Goal: Information Seeking & Learning: Understand process/instructions

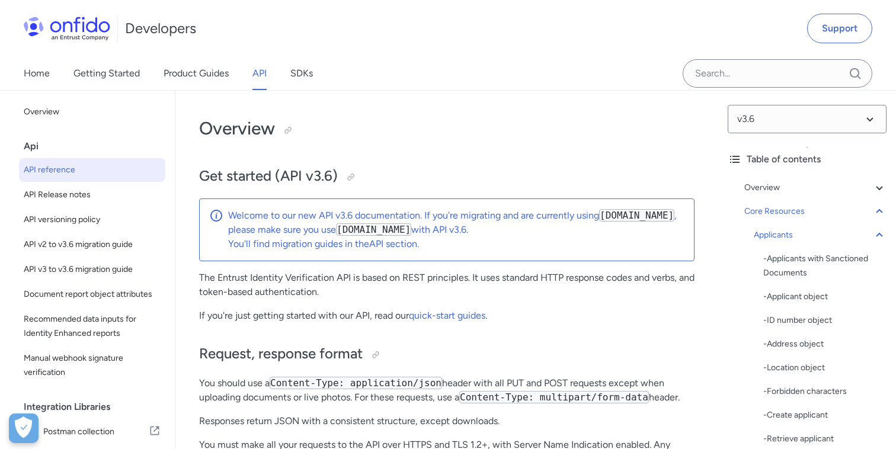
select select "http"
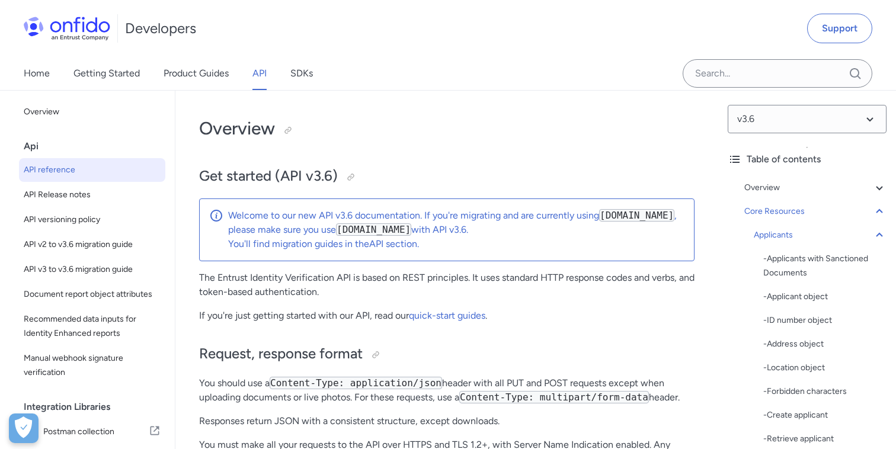
select select "http"
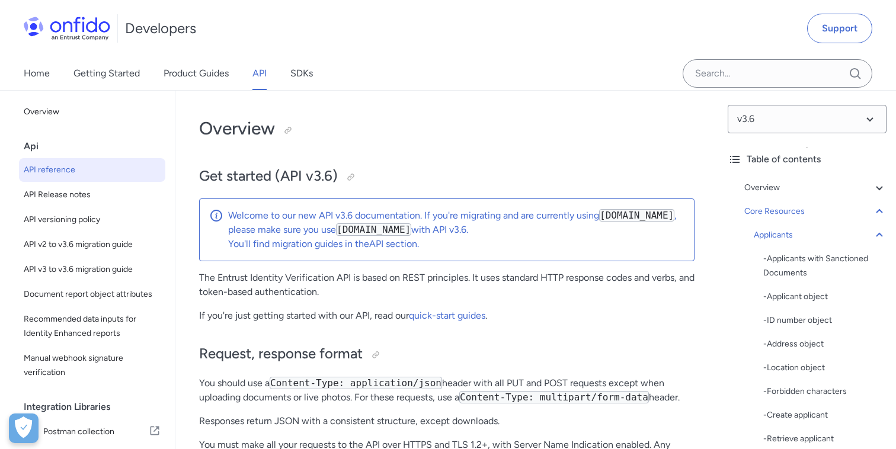
select select "http"
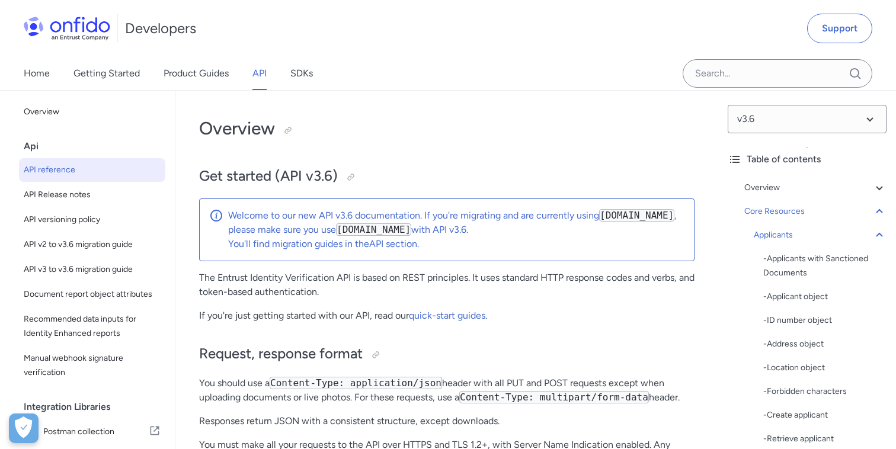
select select "http"
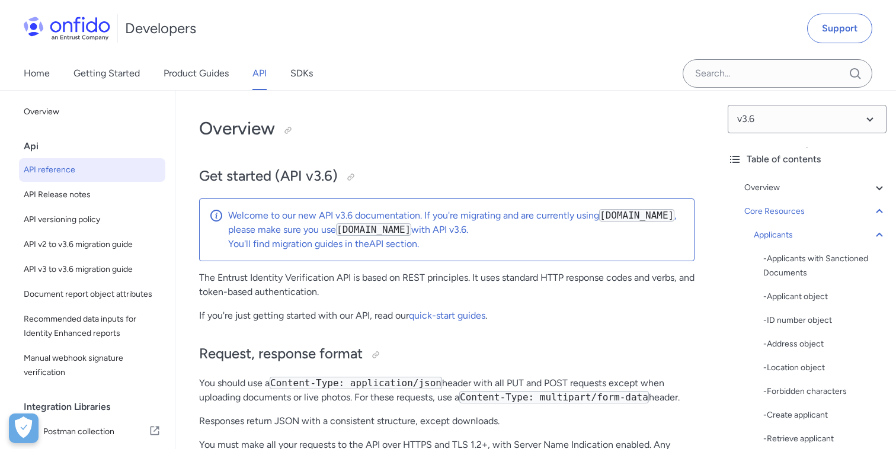
select select "http"
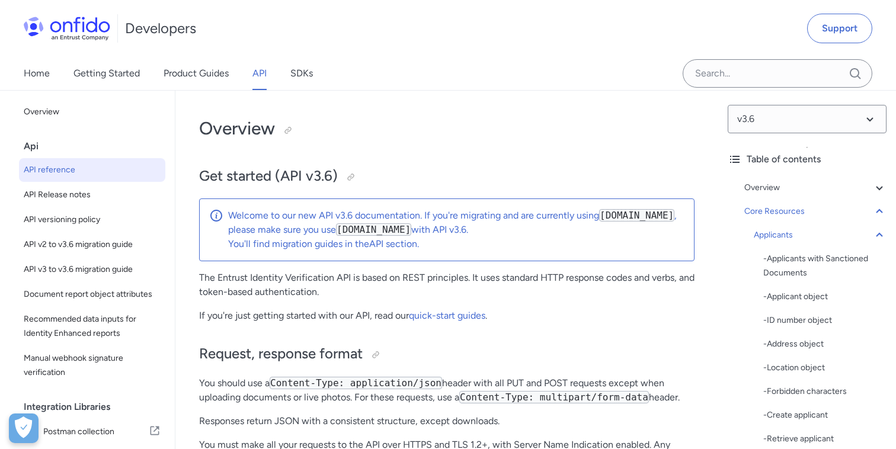
select select "http"
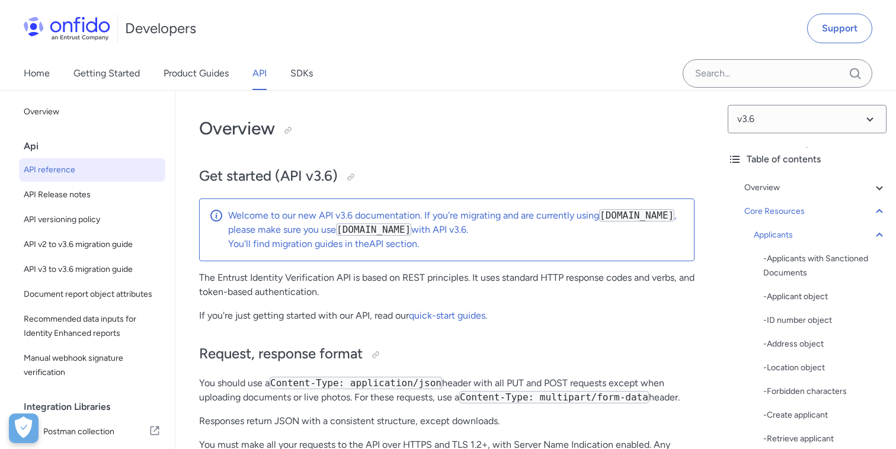
select select "http"
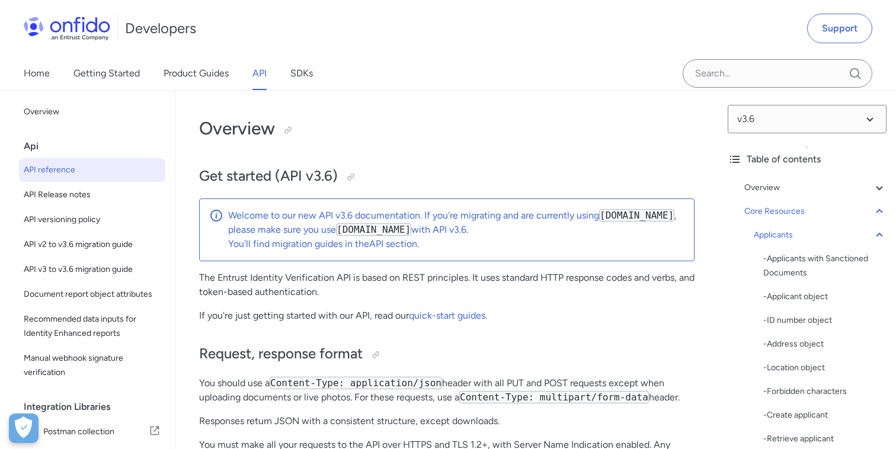
select select "http"
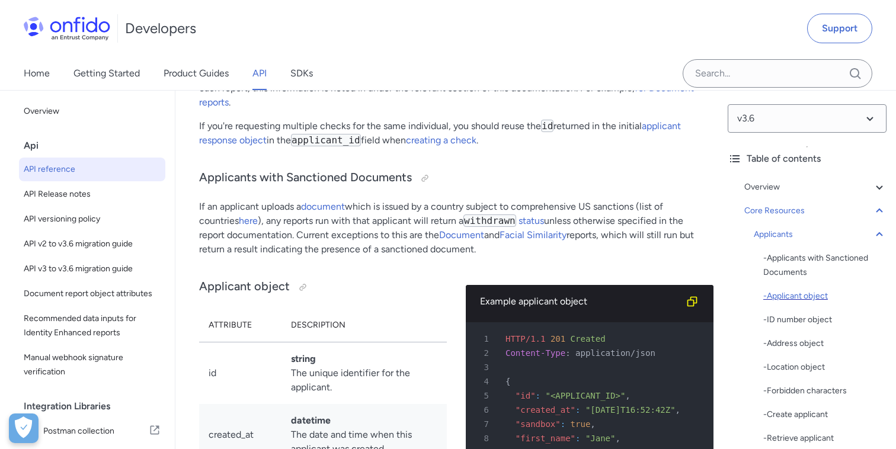
scroll to position [17, 0]
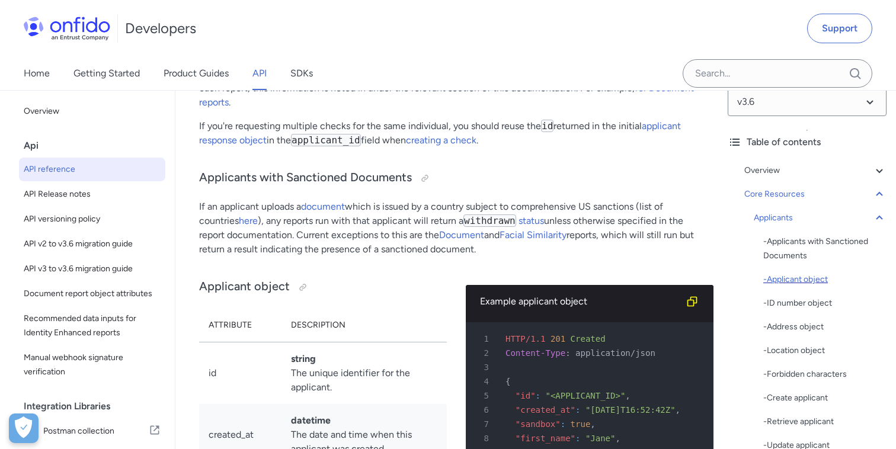
click at [809, 282] on div "- Applicant object" at bounding box center [825, 280] width 123 height 14
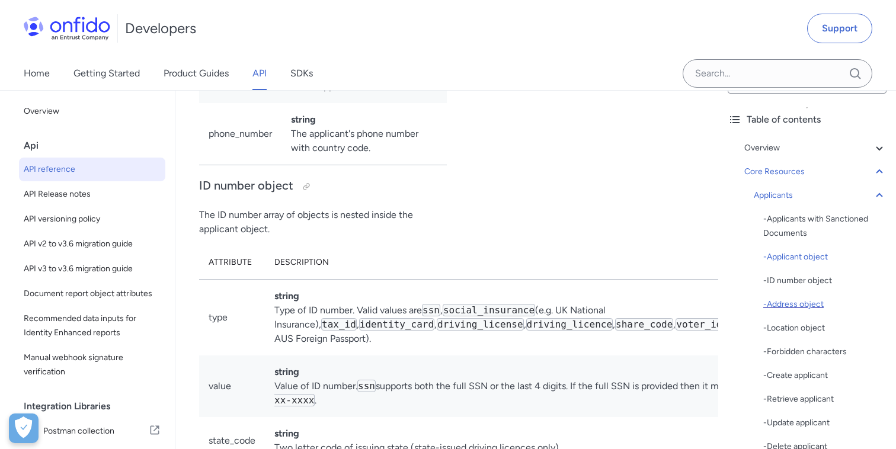
scroll to position [41, 0]
click at [811, 374] on div "- Create applicant" at bounding box center [825, 374] width 123 height 14
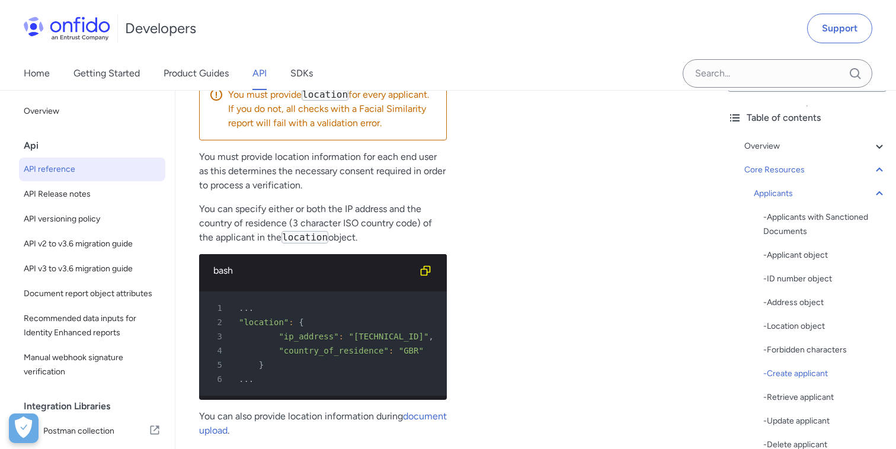
scroll to position [17142, 0]
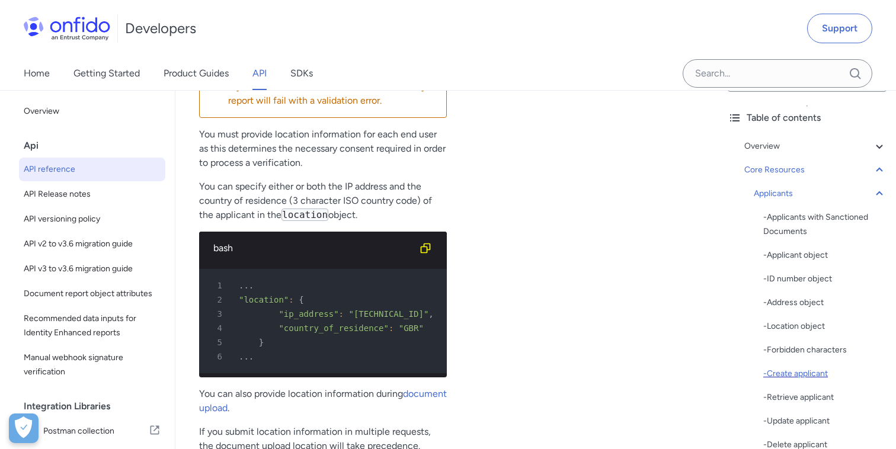
click at [783, 378] on div "- Create applicant" at bounding box center [825, 374] width 123 height 14
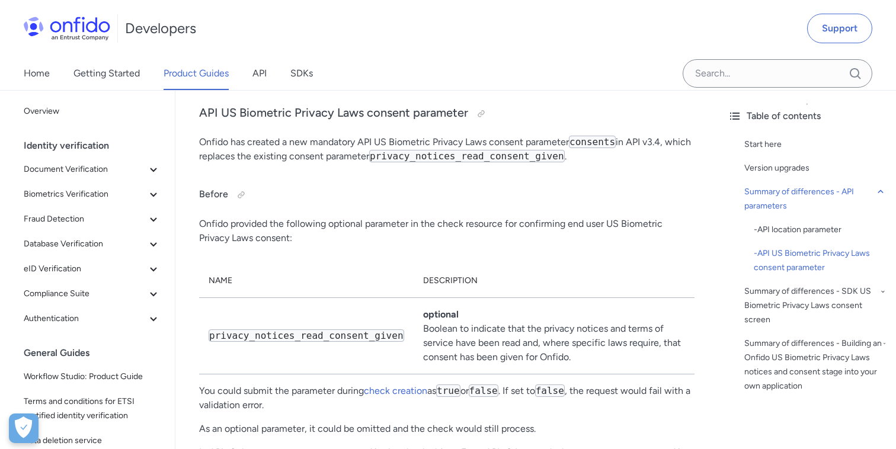
scroll to position [1412, 0]
